Goal: Navigation & Orientation: Find specific page/section

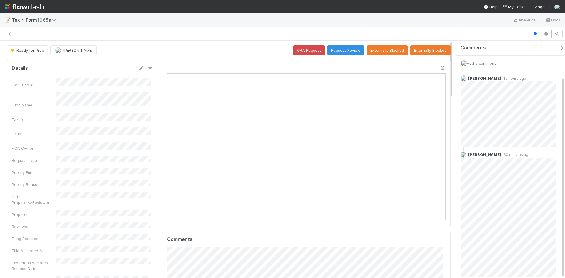
scroll to position [43, 0]
click at [10, 32] on icon at bounding box center [10, 34] width 6 height 4
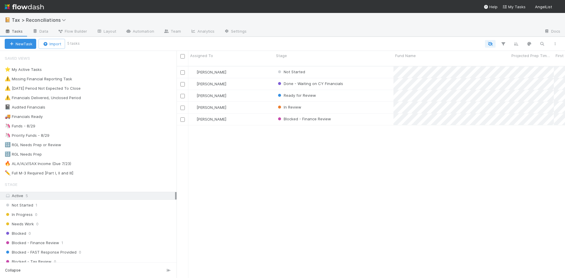
scroll to position [213, 384]
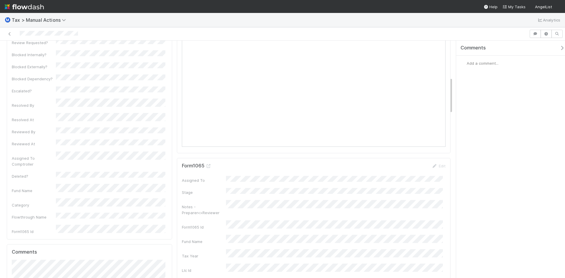
scroll to position [236, 0]
click at [208, 152] on icon at bounding box center [209, 154] width 6 height 4
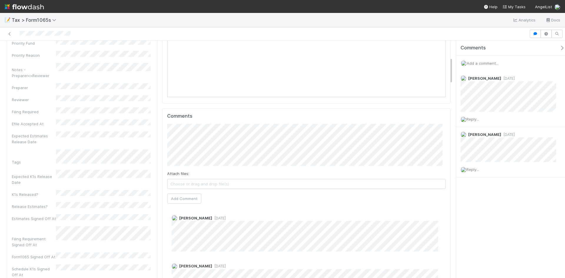
scroll to position [147, 0]
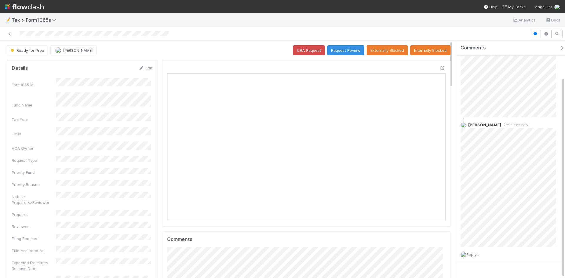
scroll to position [43, 0]
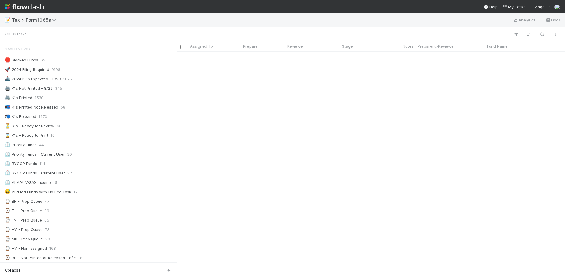
scroll to position [1545, 0]
